Goal: Task Accomplishment & Management: Manage account settings

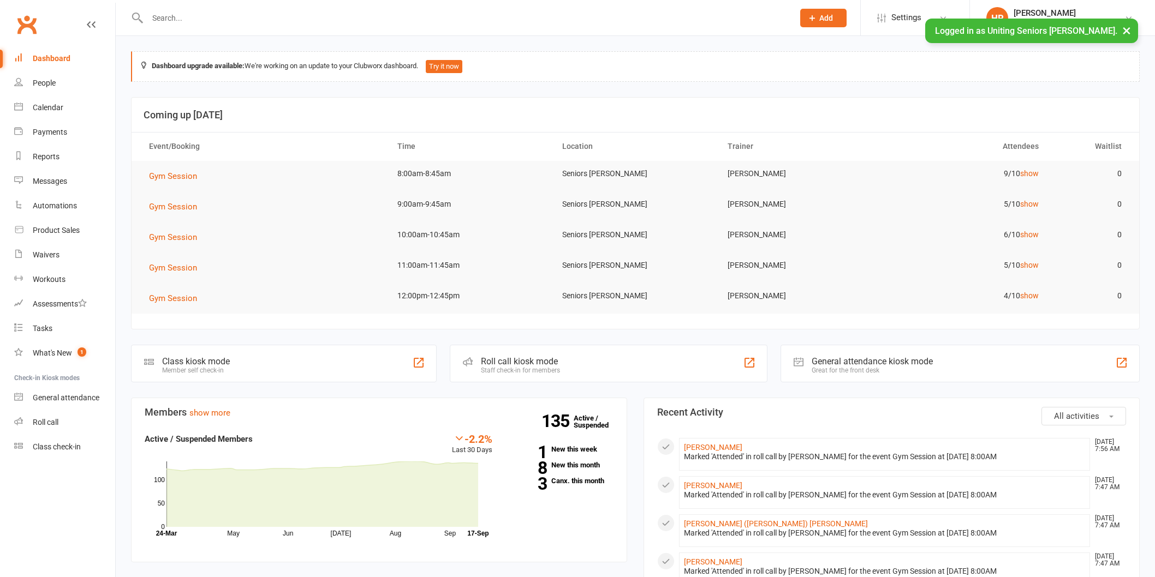
click at [207, 19] on input "text" at bounding box center [465, 17] width 642 height 15
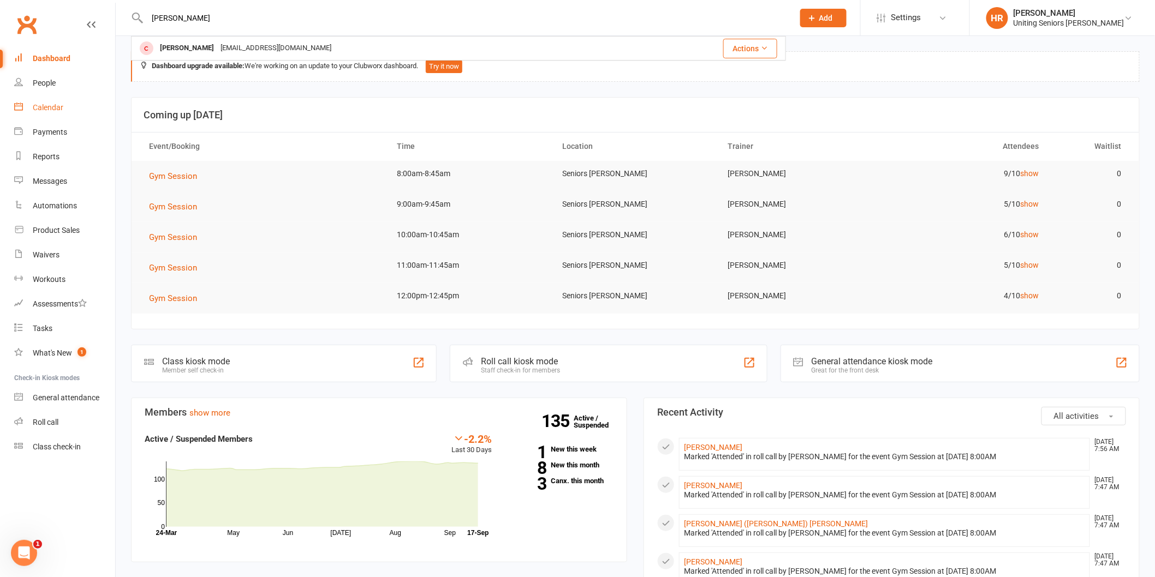
type input "[PERSON_NAME]"
click at [33, 106] on div "Calendar" at bounding box center [48, 107] width 31 height 9
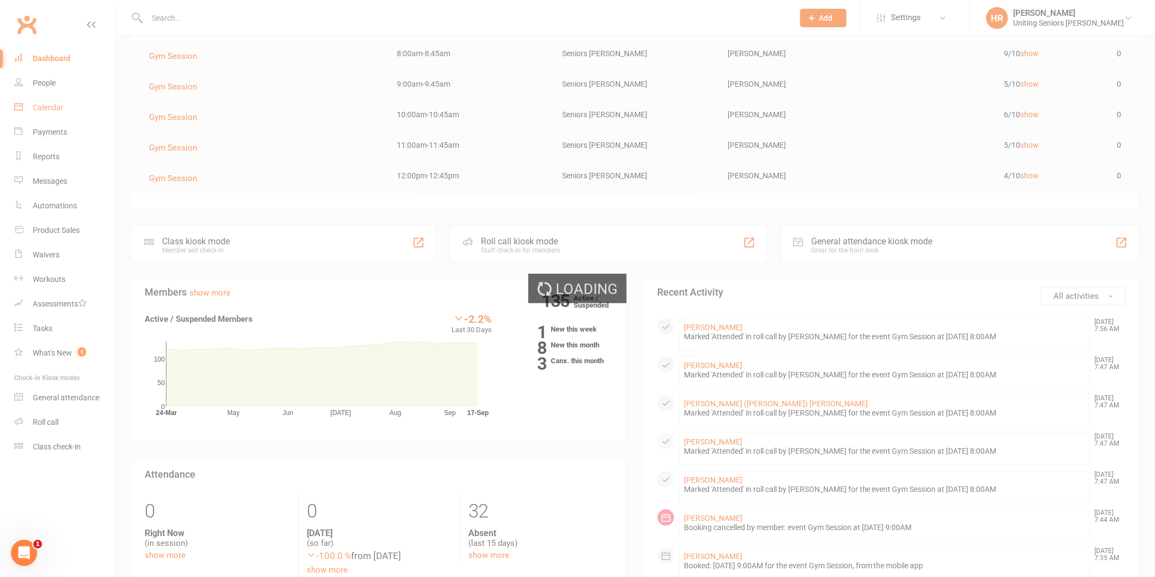
scroll to position [121, 0]
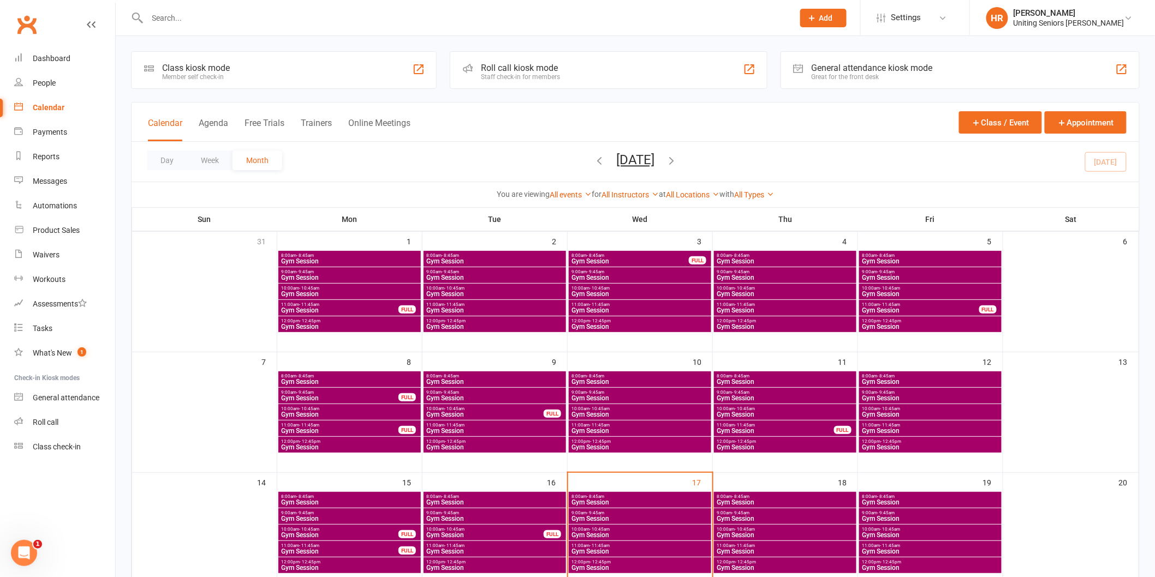
click at [648, 498] on span "8:00am - 8:45am" at bounding box center [640, 496] width 138 height 5
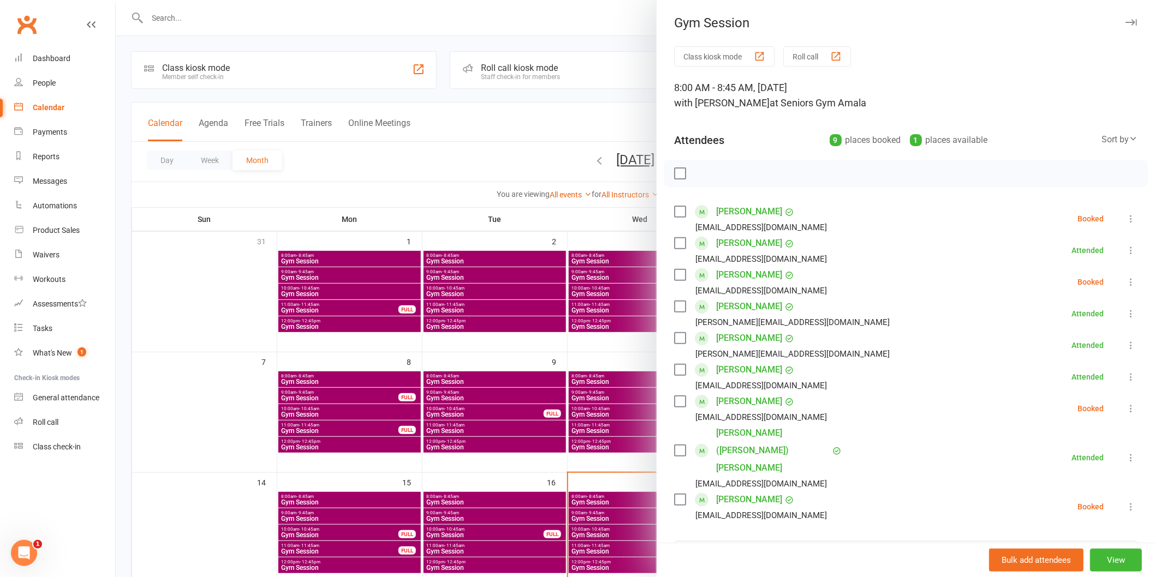
click at [1125, 279] on icon at bounding box center [1130, 282] width 11 height 11
click at [1089, 345] on link "Check in" at bounding box center [1077, 347] width 117 height 22
click at [1125, 407] on icon at bounding box center [1130, 408] width 11 height 11
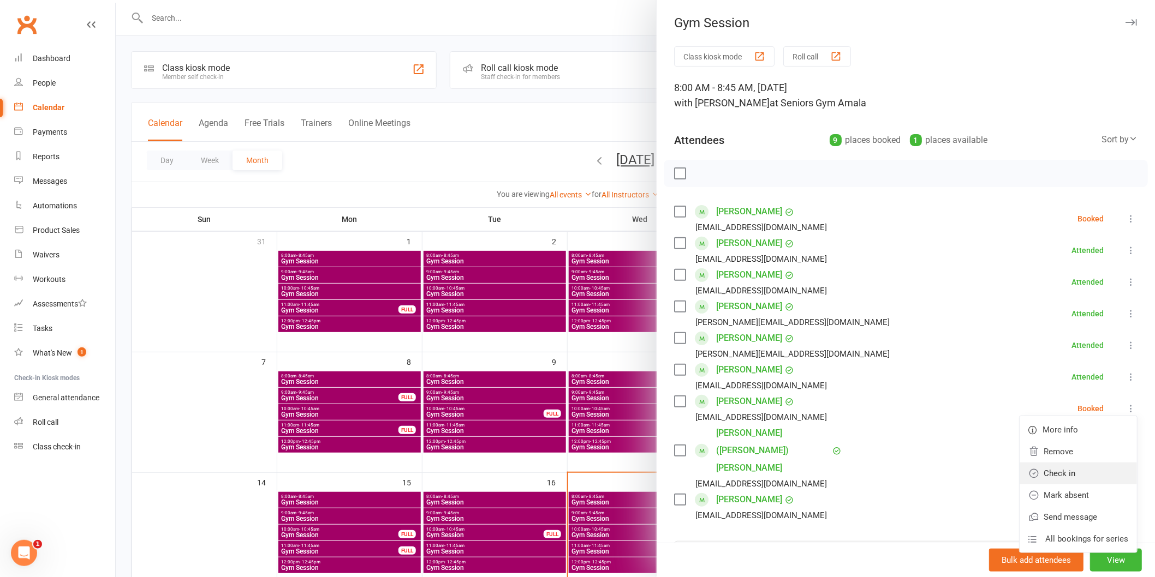
click at [1105, 479] on link "Check in" at bounding box center [1077, 474] width 117 height 22
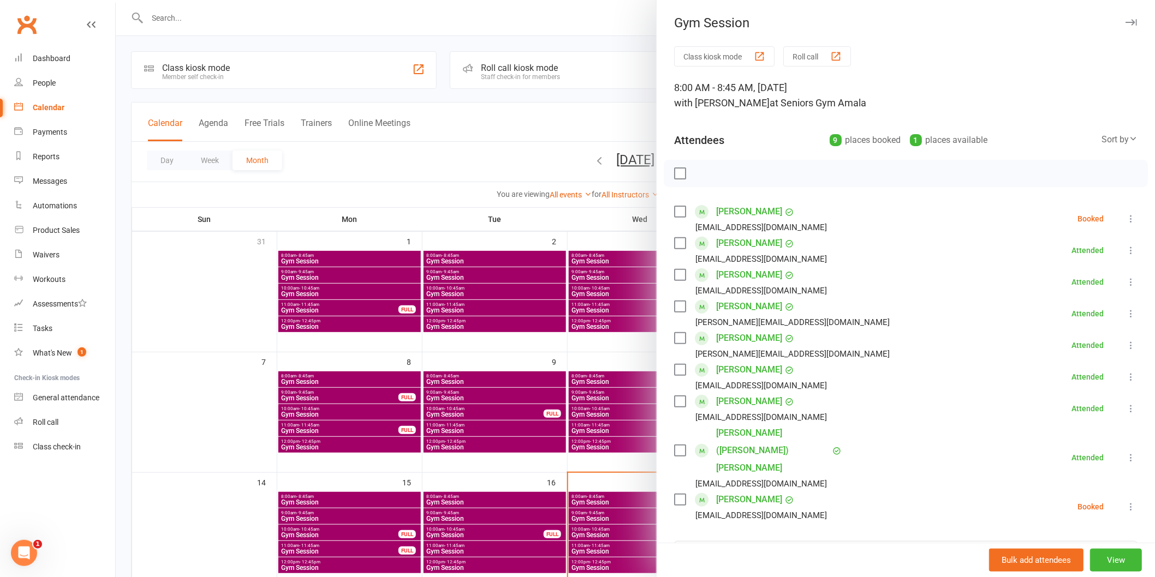
click at [628, 335] on div at bounding box center [635, 288] width 1039 height 577
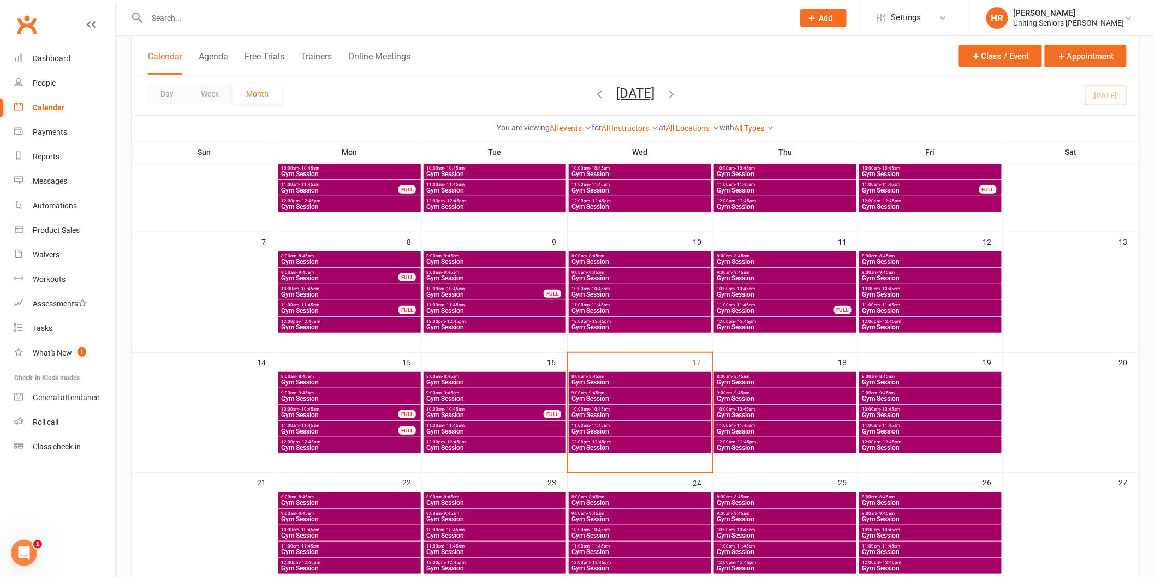
scroll to position [121, 0]
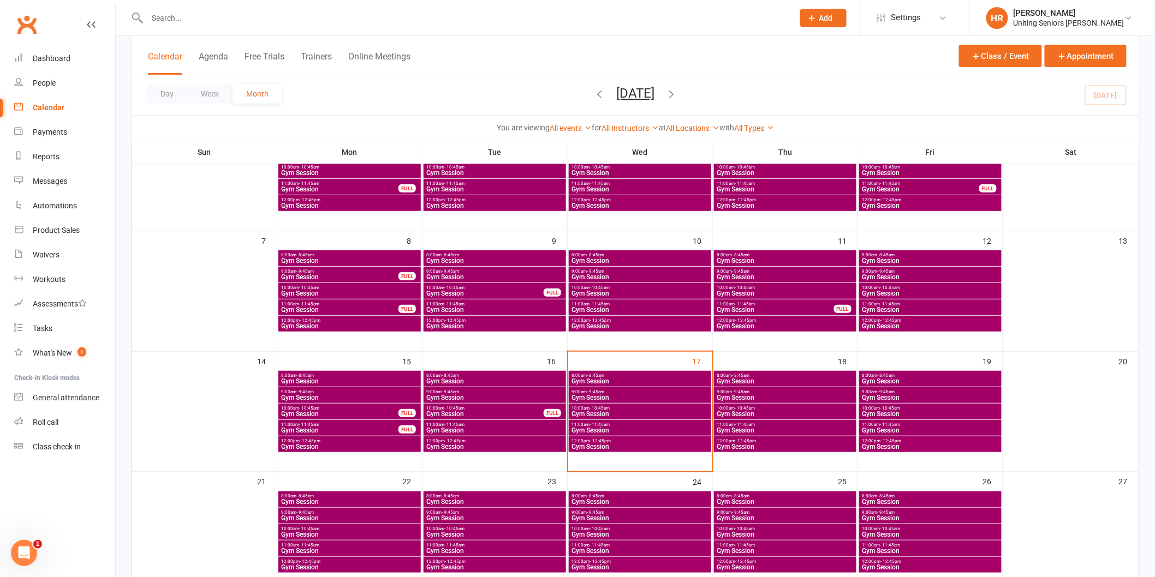
click at [634, 395] on span "Gym Session" at bounding box center [640, 398] width 138 height 7
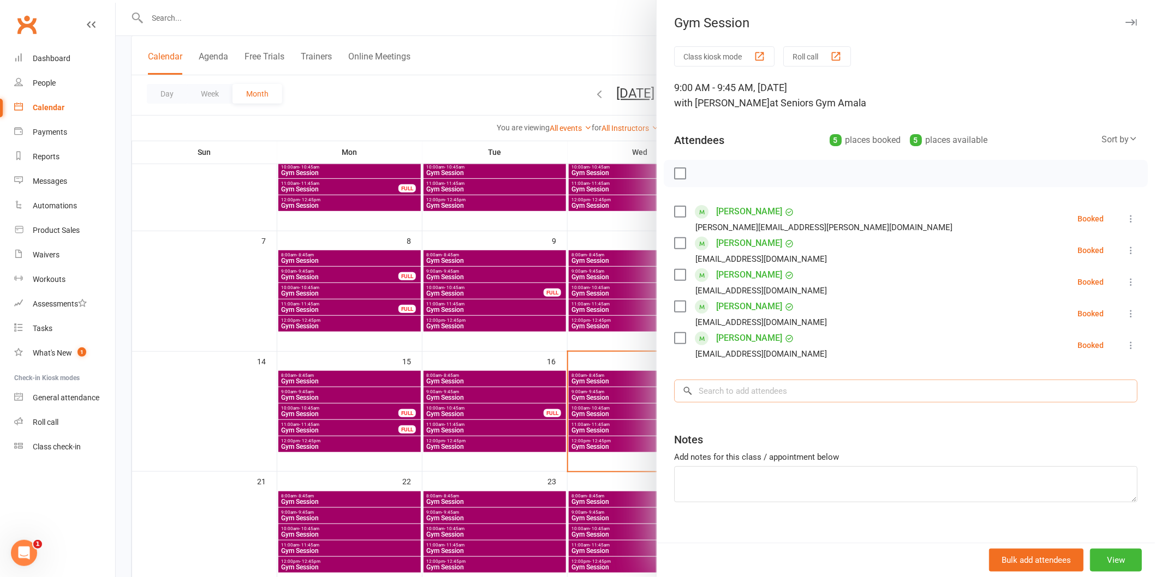
click at [754, 399] on input "search" at bounding box center [905, 391] width 463 height 23
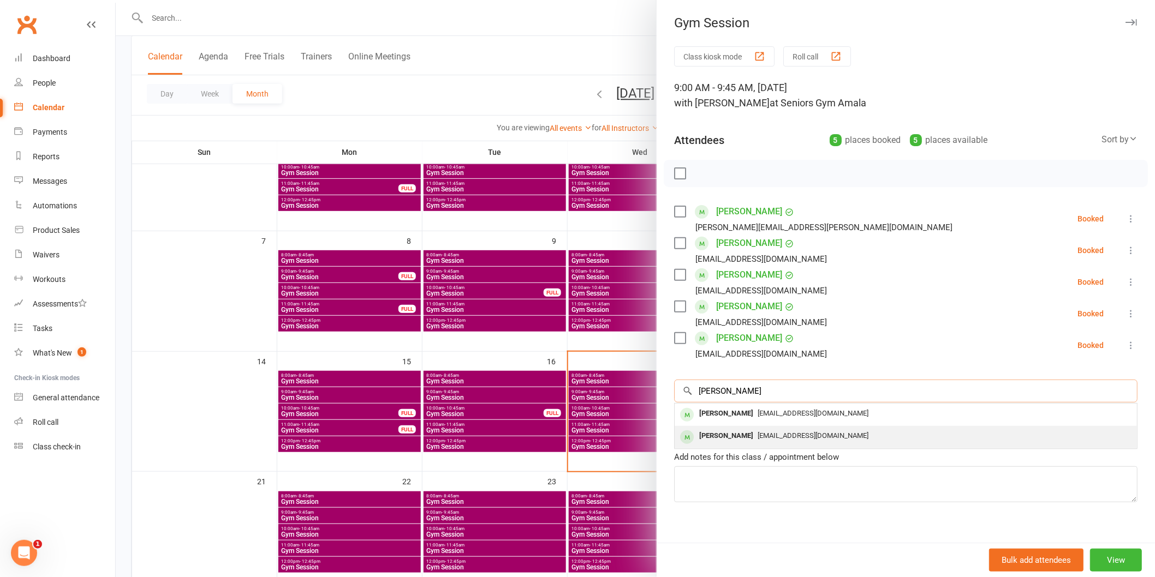
type input "[PERSON_NAME]"
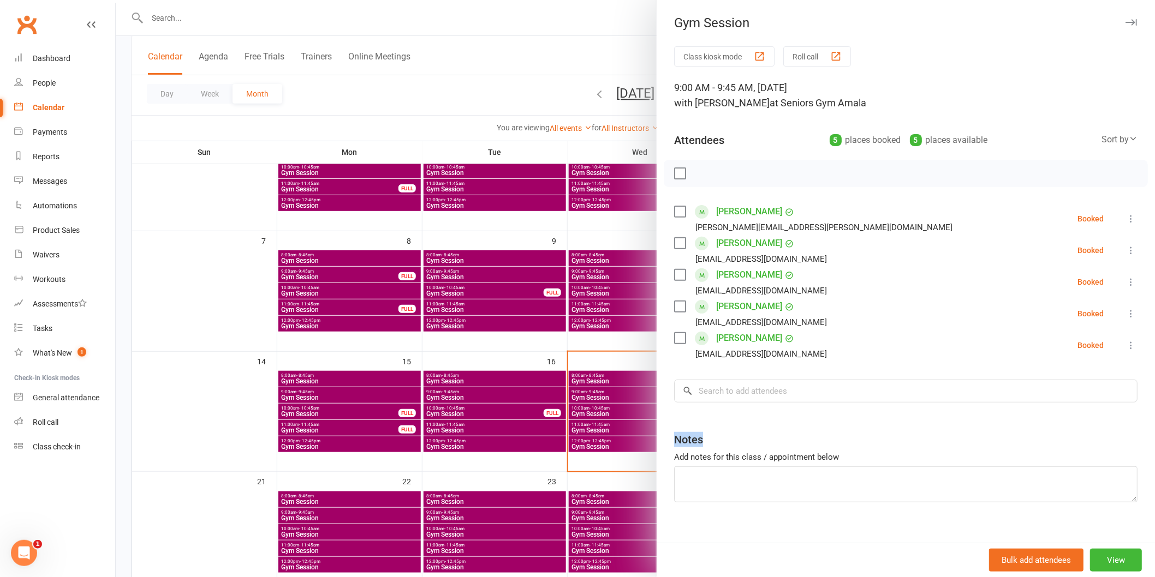
drag, startPoint x: 859, startPoint y: 444, endPoint x: 870, endPoint y: 414, distance: 31.8
click at [870, 414] on div "Class kiosk mode Roll call 9:00 AM - 9:45 AM, [DATE] with [PERSON_NAME] at Seni…" at bounding box center [905, 301] width 498 height 511
click at [871, 396] on input "search" at bounding box center [905, 391] width 463 height 23
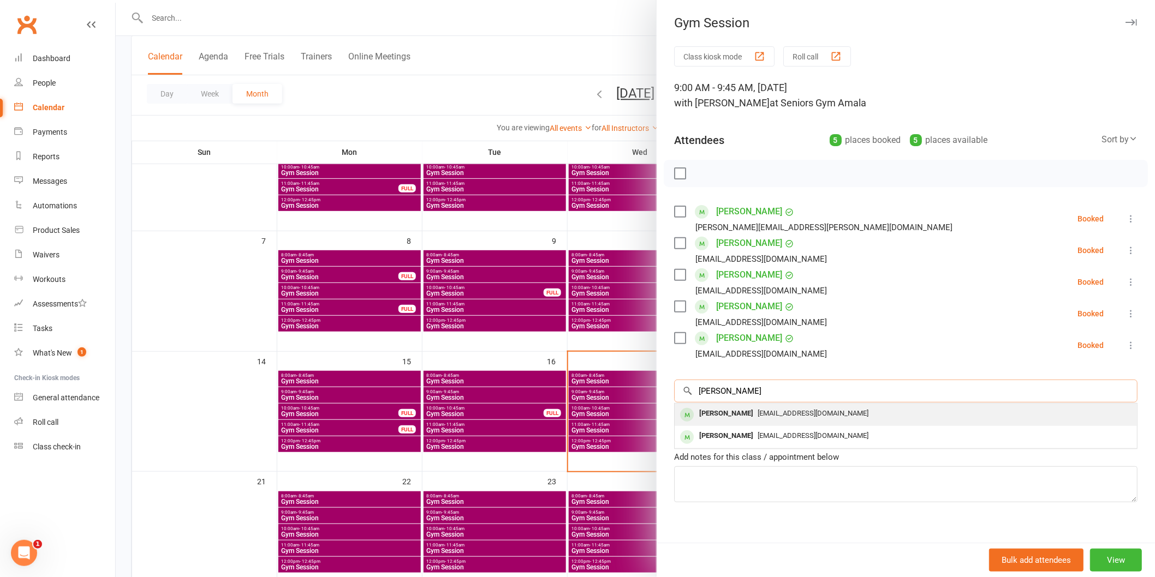
type input "[PERSON_NAME]"
click at [868, 412] on div "[EMAIL_ADDRESS][DOMAIN_NAME]" at bounding box center [905, 414] width 453 height 16
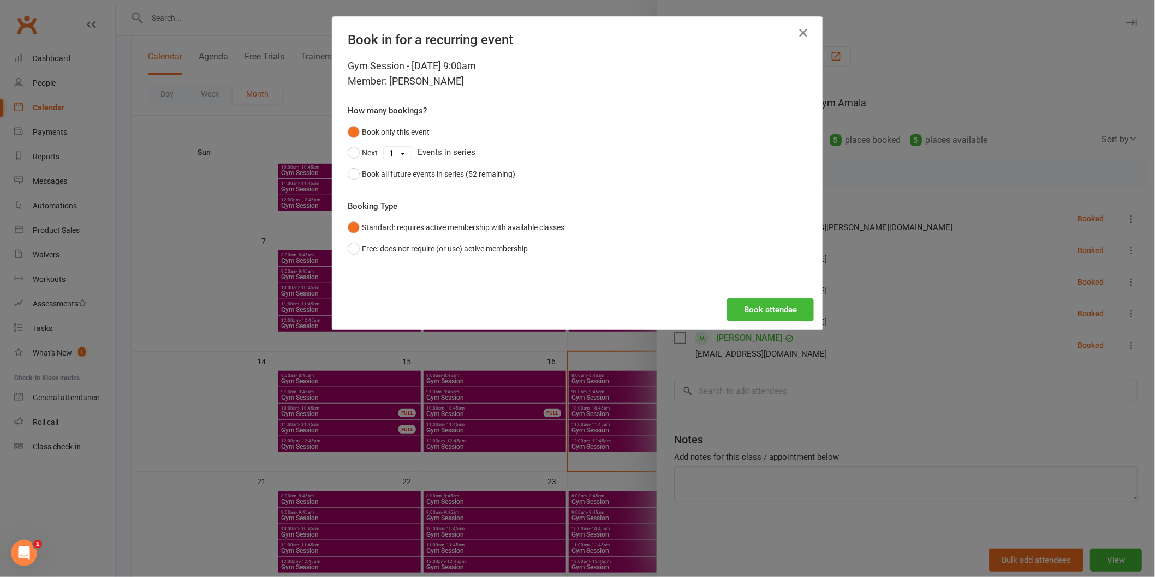
click at [794, 36] on button "button" at bounding box center [802, 32] width 17 height 17
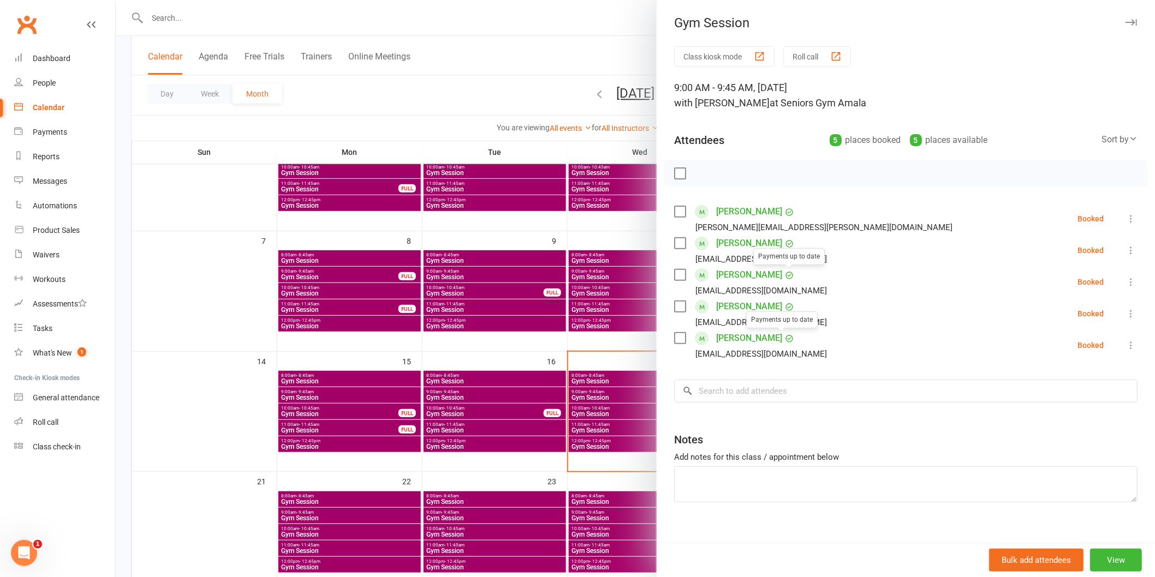
click at [766, 405] on div "Class kiosk mode Roll call 9:00 AM - 9:45 AM, [DATE] with [PERSON_NAME] at Seni…" at bounding box center [905, 301] width 498 height 511
click at [766, 396] on input "search" at bounding box center [905, 391] width 463 height 23
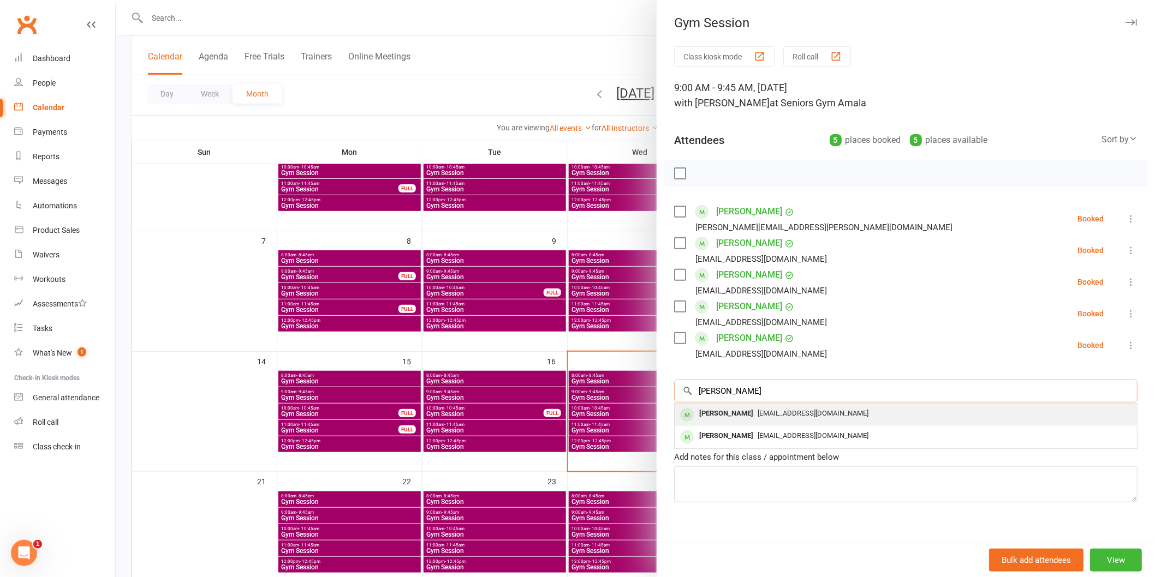
type input "[PERSON_NAME]"
click at [757, 416] on span "[EMAIL_ADDRESS][DOMAIN_NAME]" at bounding box center [812, 413] width 111 height 8
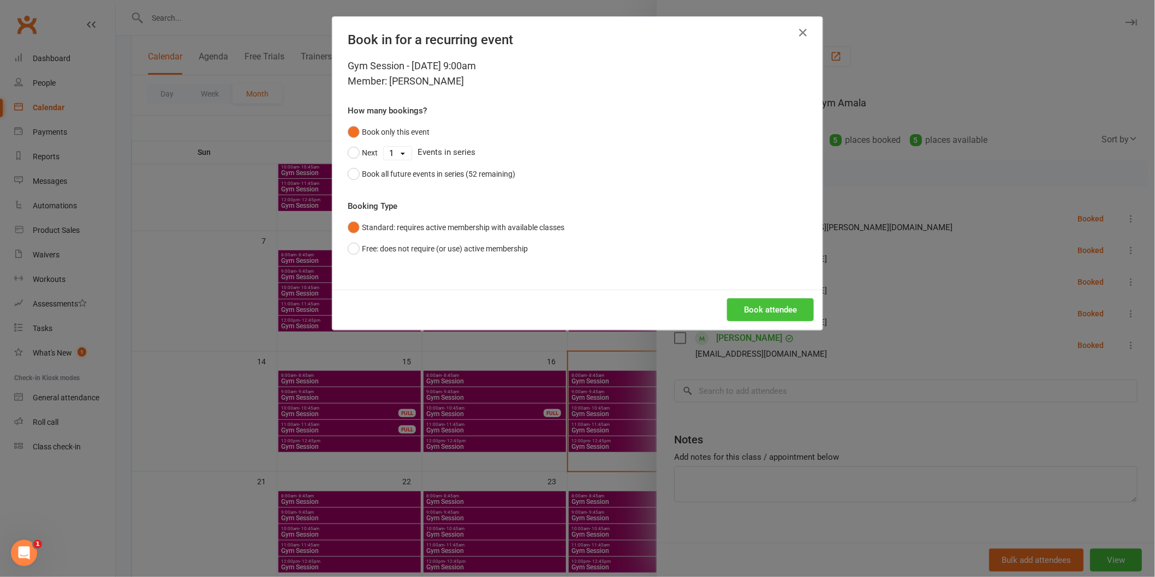
click at [788, 319] on button "Book attendee" at bounding box center [770, 309] width 87 height 23
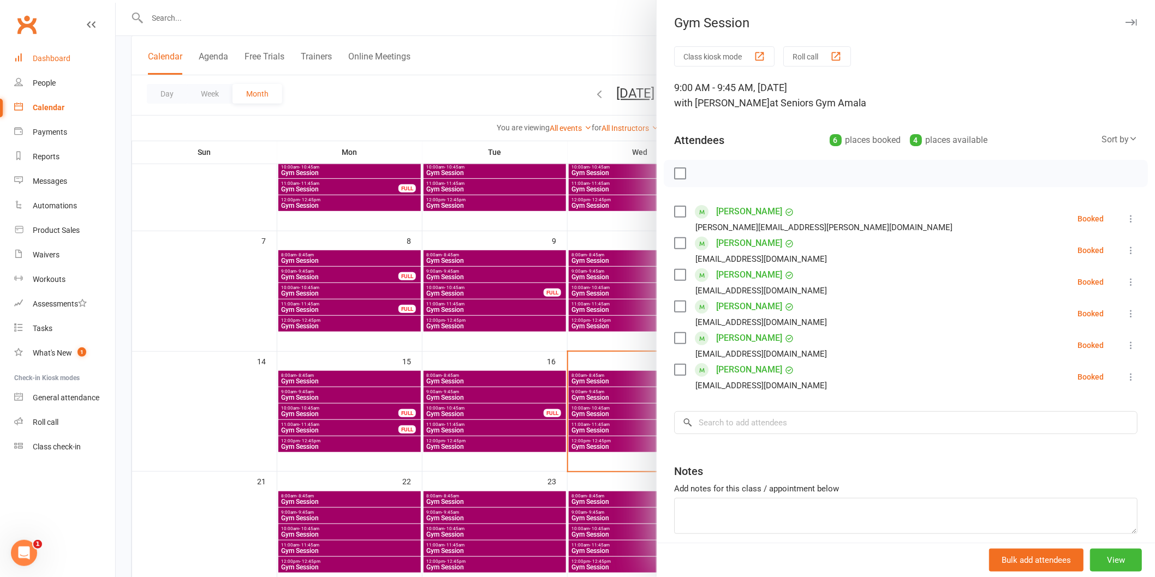
click at [87, 60] on link "Dashboard" at bounding box center [64, 58] width 101 height 25
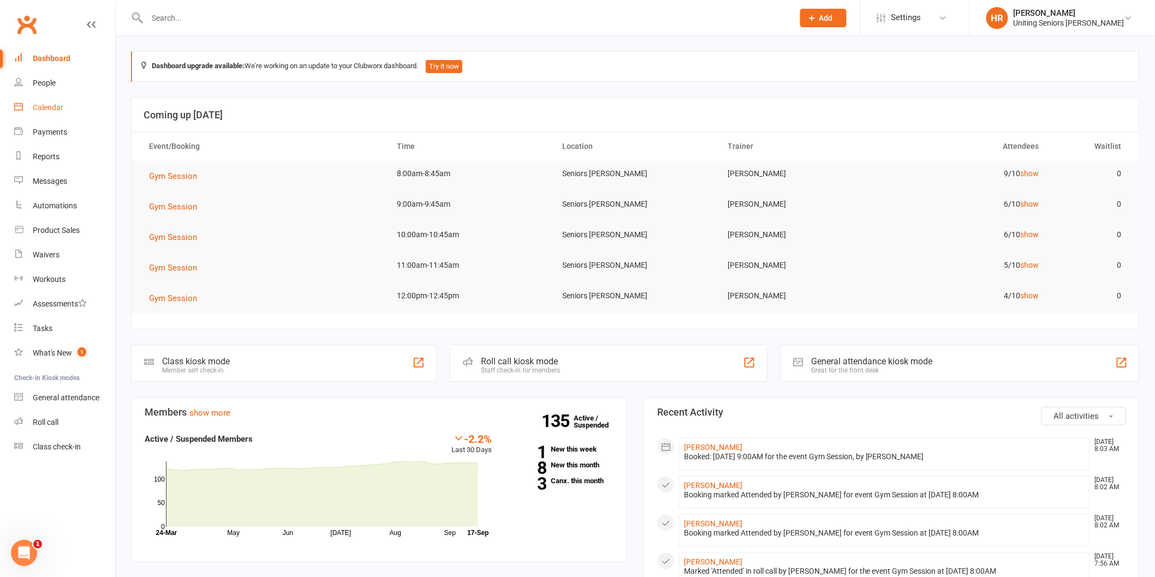
click at [53, 103] on div "Calendar" at bounding box center [48, 107] width 31 height 9
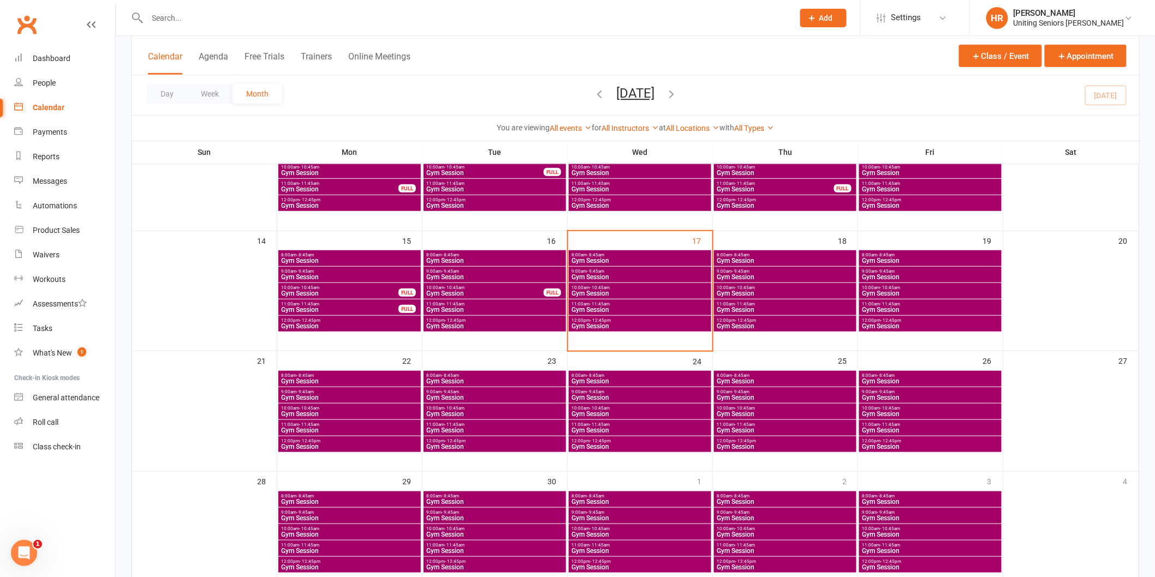
scroll to position [242, 0]
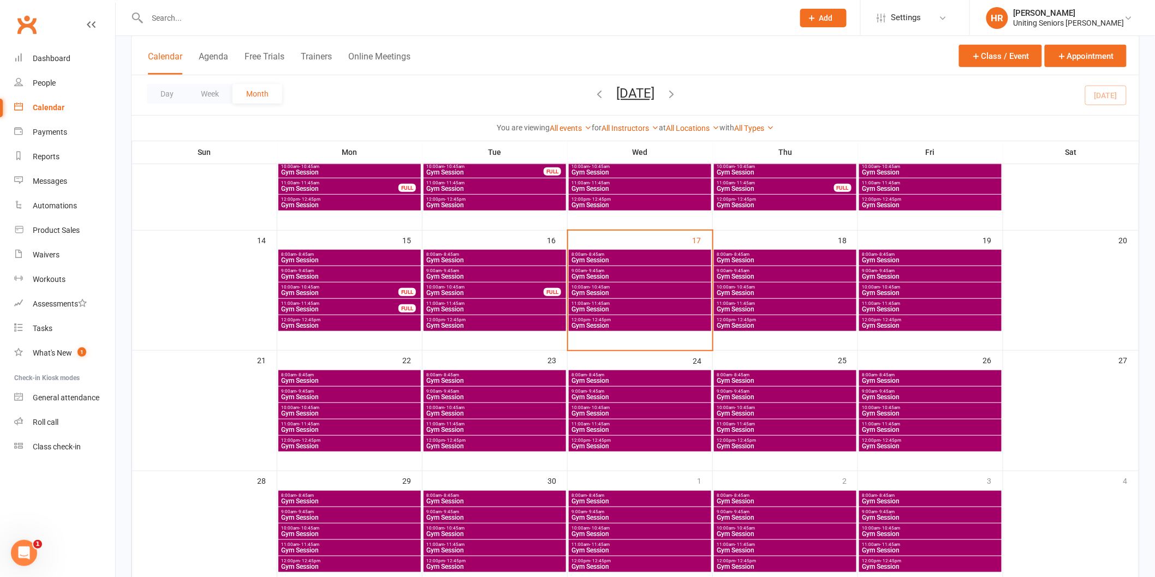
click at [591, 286] on span "- 10:45am" at bounding box center [599, 287] width 20 height 5
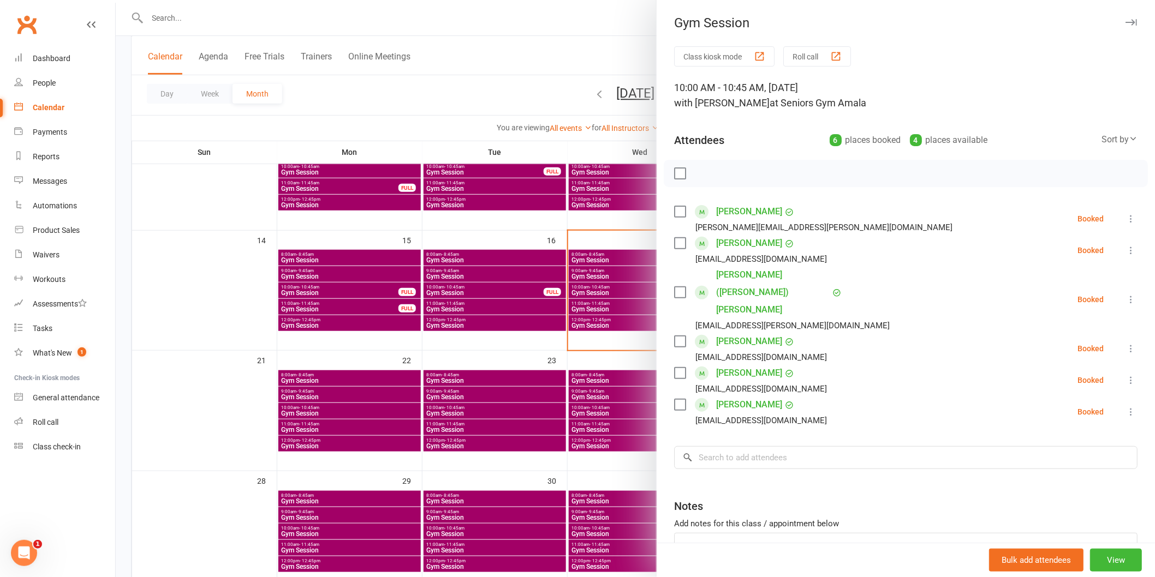
click at [591, 286] on div at bounding box center [635, 288] width 1039 height 577
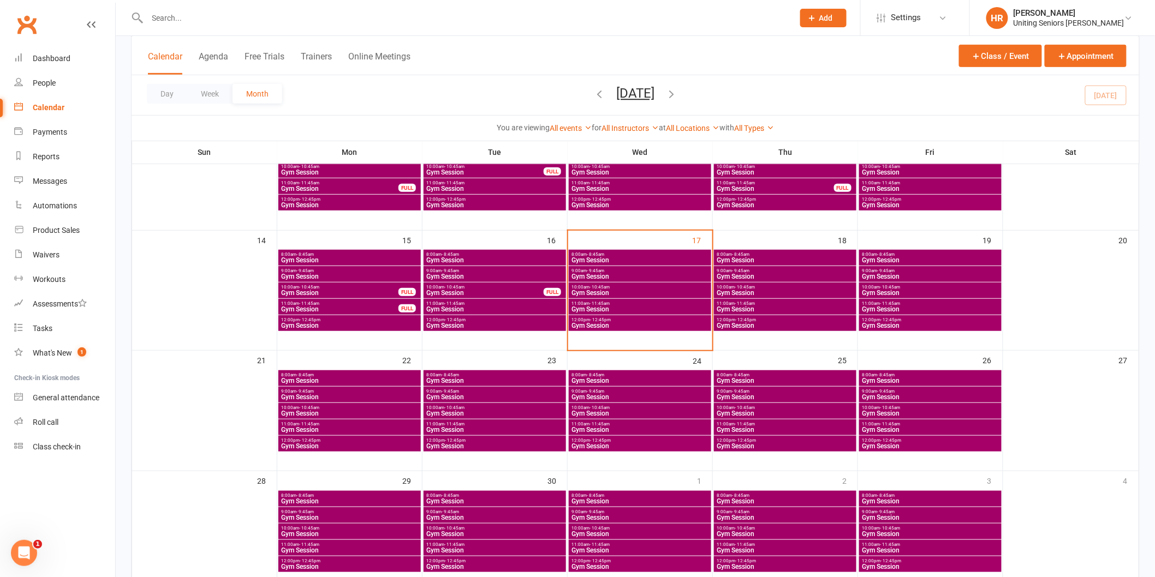
click at [592, 306] on span "Gym Session" at bounding box center [640, 309] width 138 height 7
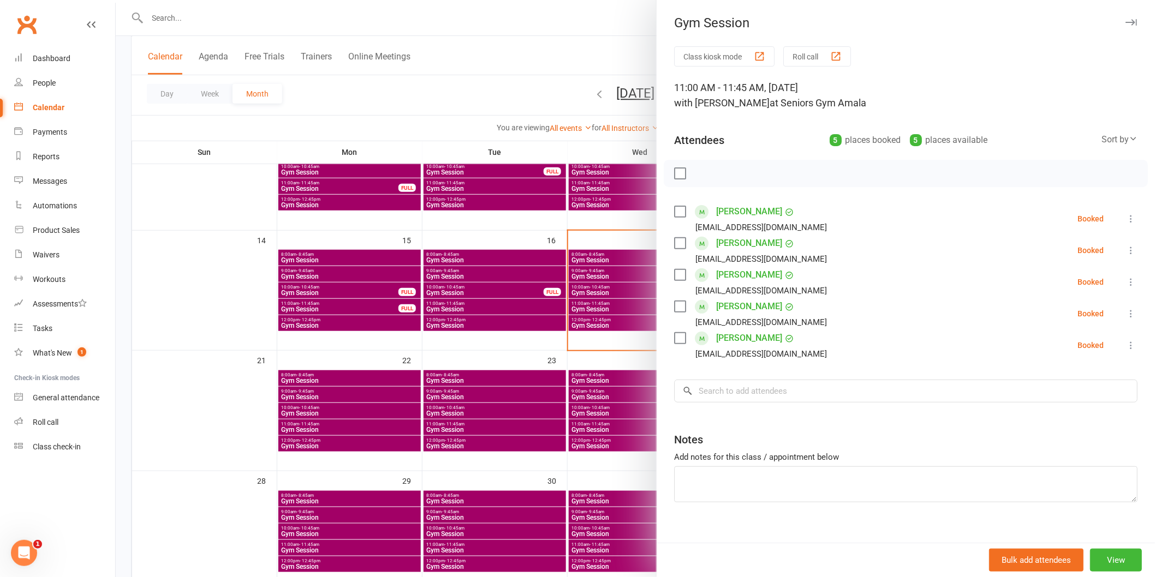
click at [592, 306] on div at bounding box center [635, 288] width 1039 height 577
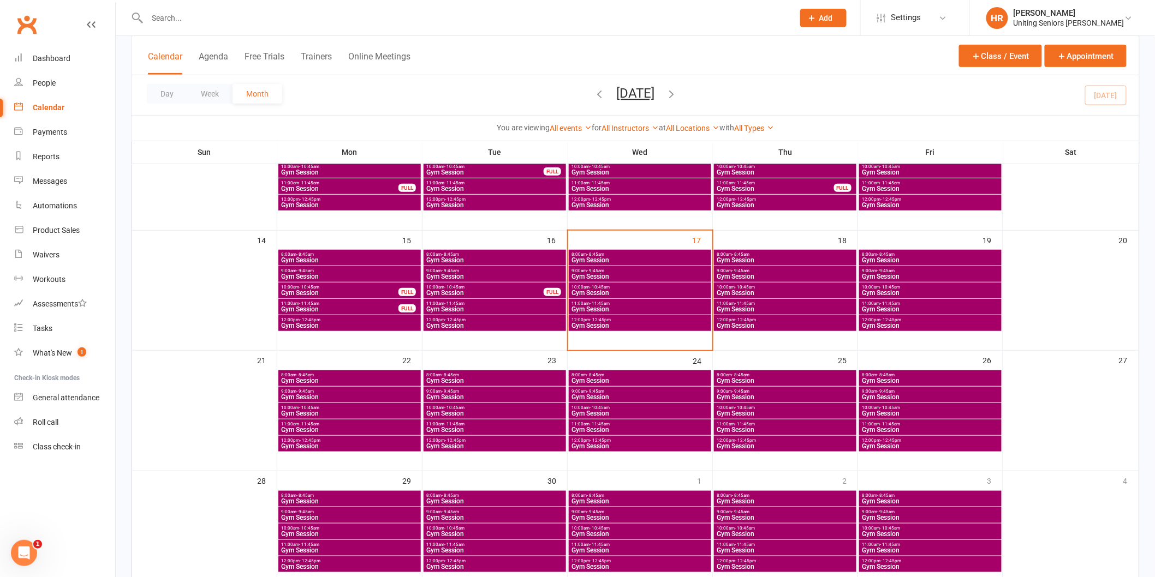
click at [594, 320] on span "- 12:45pm" at bounding box center [600, 320] width 21 height 5
